Goal: Browse casually: Explore the website without a specific task or goal

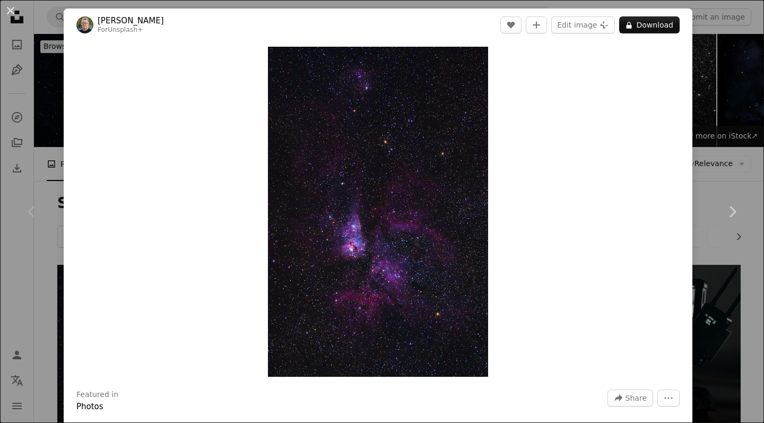
scroll to position [204, 0]
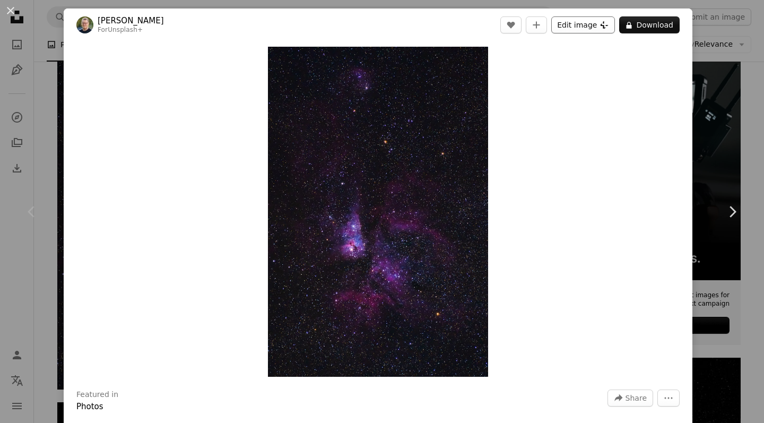
click at [583, 27] on button "Edit image Plus sign for Unsplash+" at bounding box center [584, 24] width 64 height 17
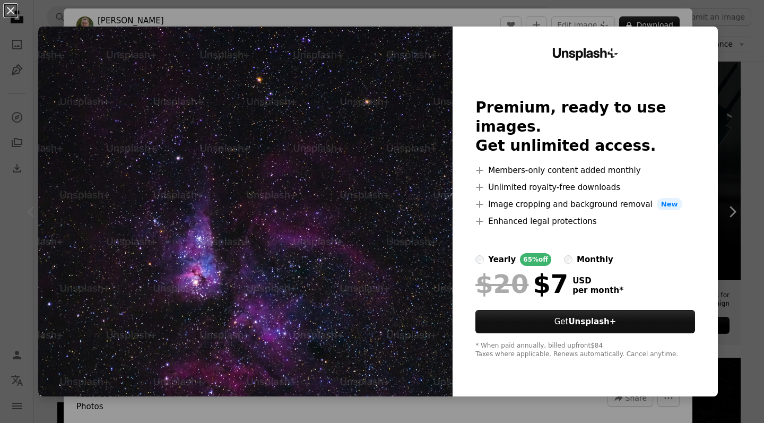
click at [579, 253] on label "monthly" at bounding box center [588, 259] width 49 height 13
click at [497, 253] on div "yearly" at bounding box center [502, 259] width 28 height 13
click at [12, 14] on button "An X shape" at bounding box center [10, 10] width 13 height 13
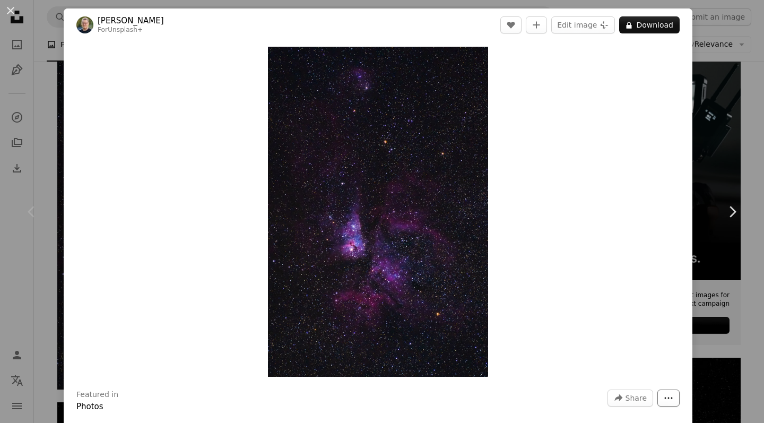
click at [674, 398] on icon "More Actions" at bounding box center [669, 398] width 10 height 10
click at [549, 273] on dialog "An X shape Chevron left Chevron right [PERSON_NAME] For Unsplash+ A heart A plu…" at bounding box center [382, 211] width 764 height 423
click at [429, 234] on img "Zoom in on this image" at bounding box center [378, 212] width 220 height 330
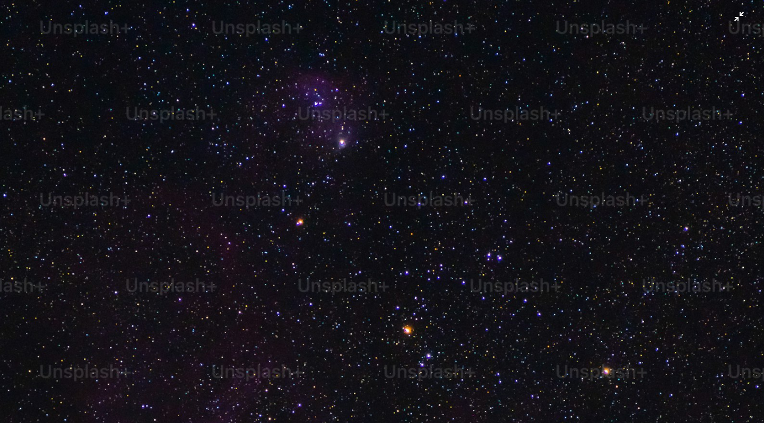
scroll to position [363, 0]
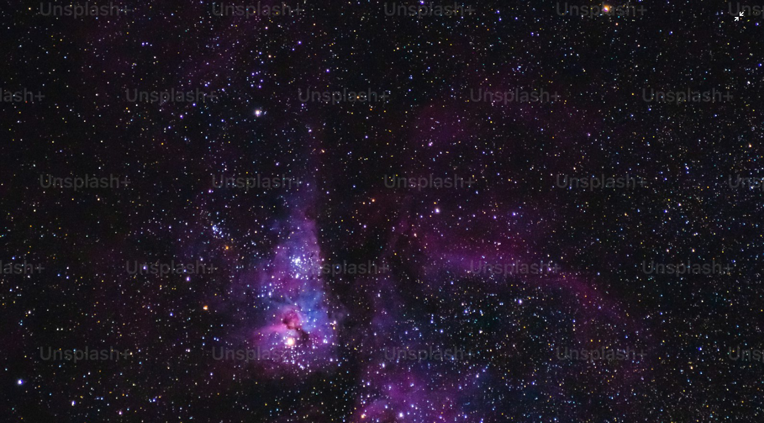
click at [429, 234] on img "Zoom out on this image" at bounding box center [382, 211] width 766 height 1148
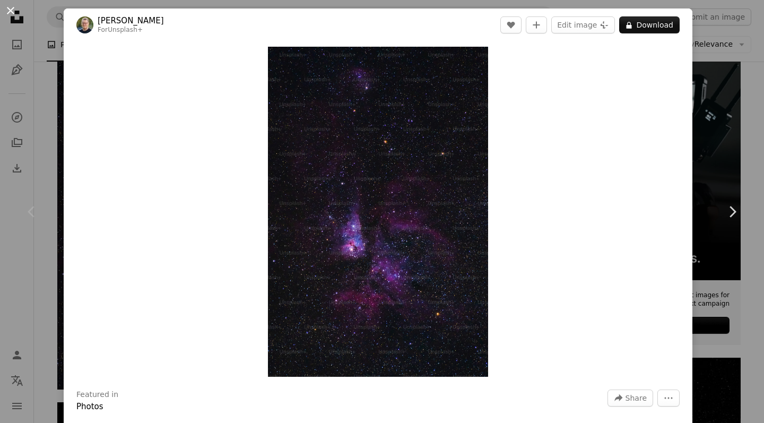
click at [15, 8] on button "An X shape" at bounding box center [10, 10] width 13 height 13
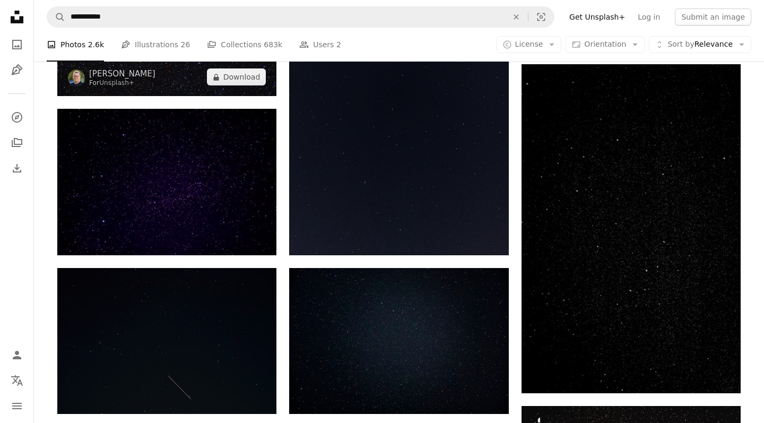
scroll to position [499, 0]
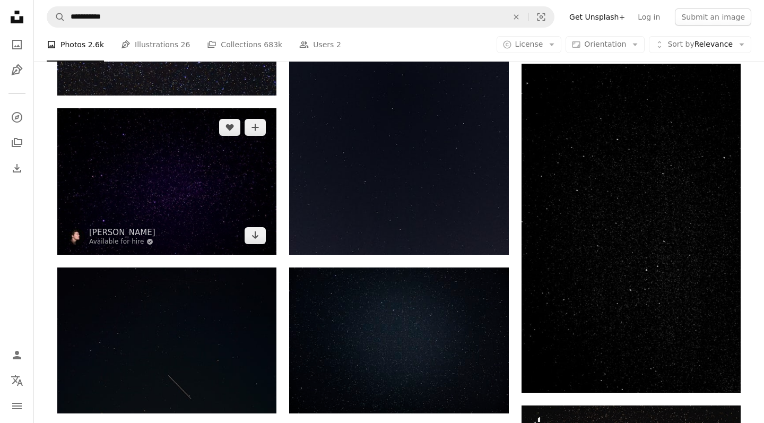
click at [142, 174] on img at bounding box center [166, 181] width 219 height 146
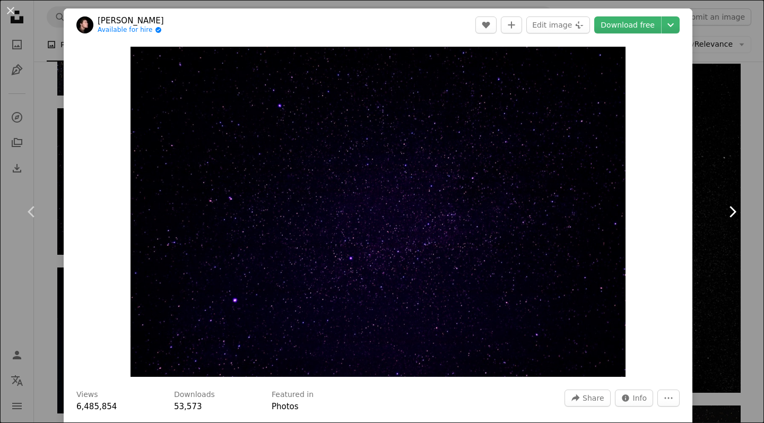
click at [728, 236] on link "Chevron right" at bounding box center [733, 212] width 64 height 102
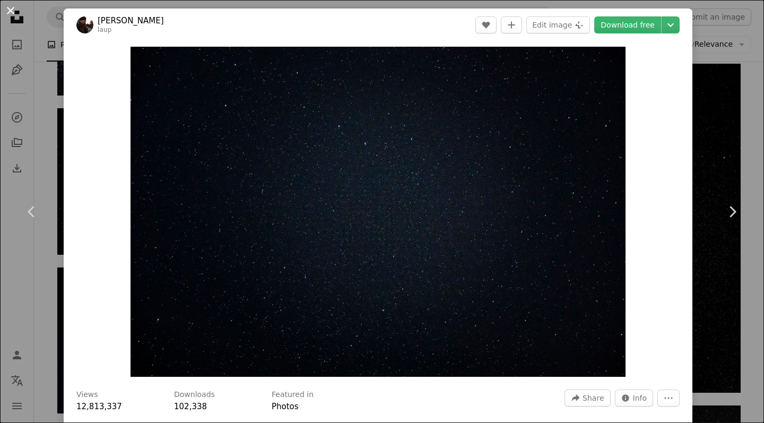
click at [13, 17] on button "An X shape" at bounding box center [10, 10] width 13 height 13
